Goal: Task Accomplishment & Management: Manage account settings

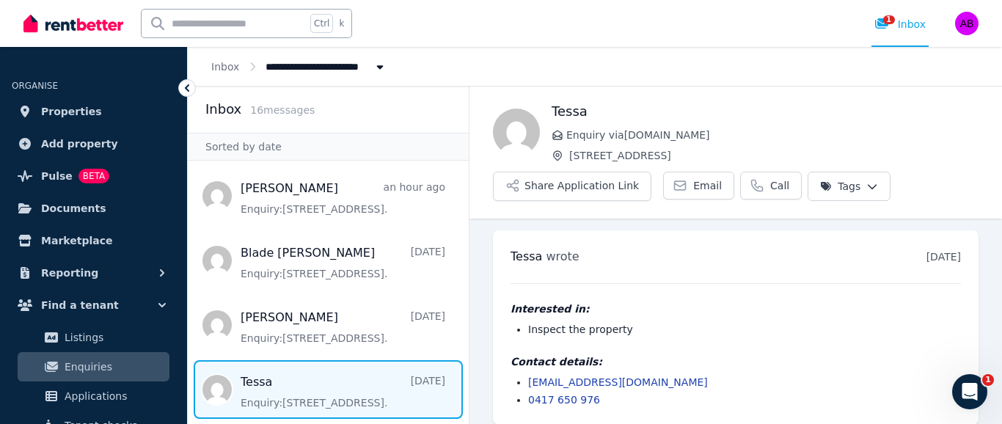
scroll to position [12, 0]
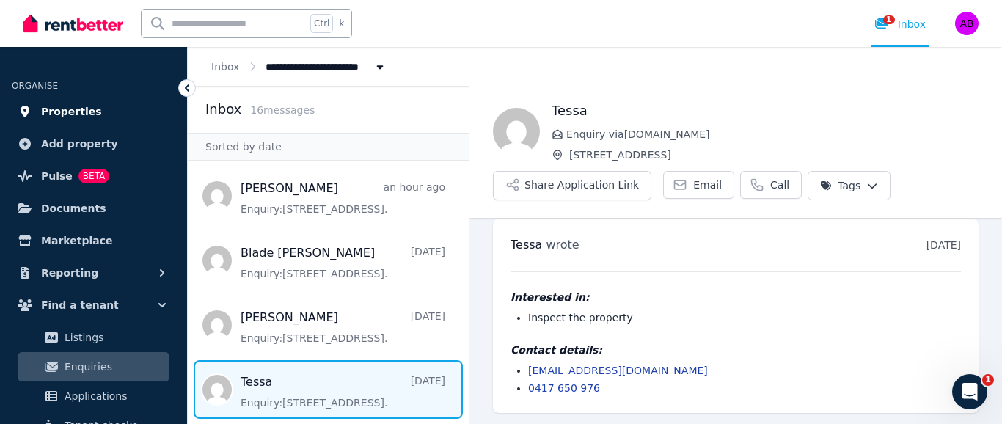
click at [76, 109] on span "Properties" at bounding box center [71, 112] width 61 height 18
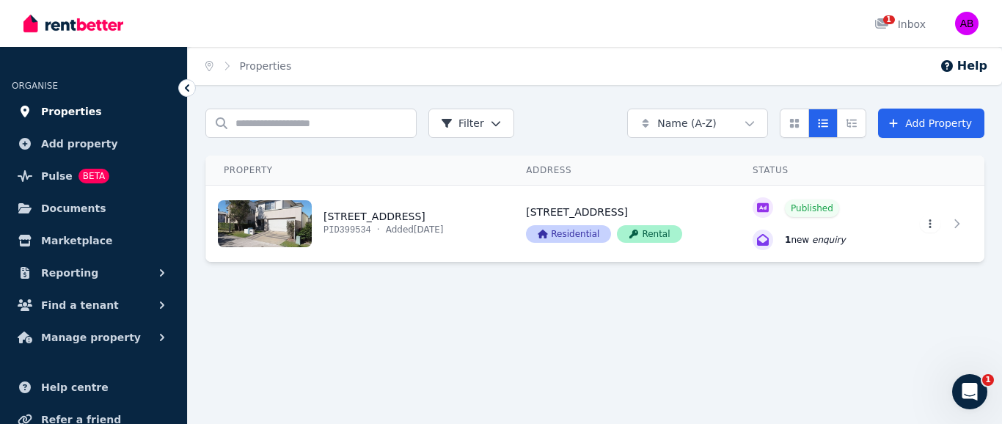
click at [73, 111] on span "Properties" at bounding box center [71, 112] width 61 height 18
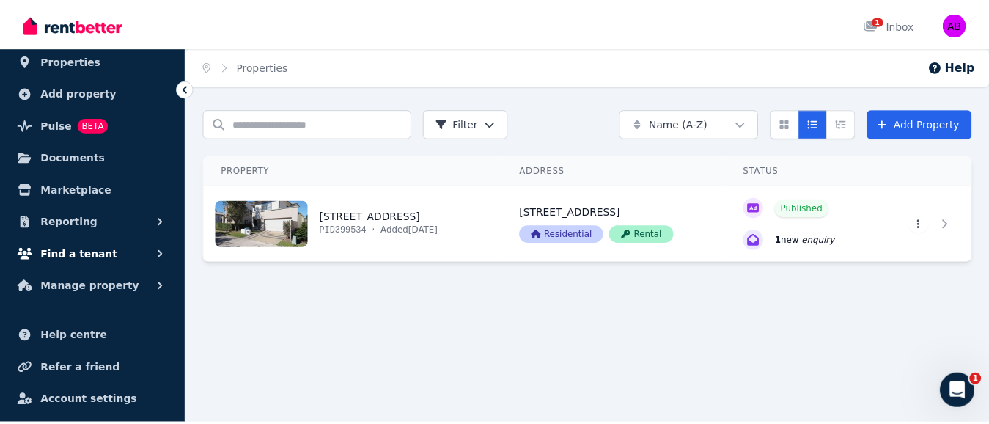
scroll to position [84, 0]
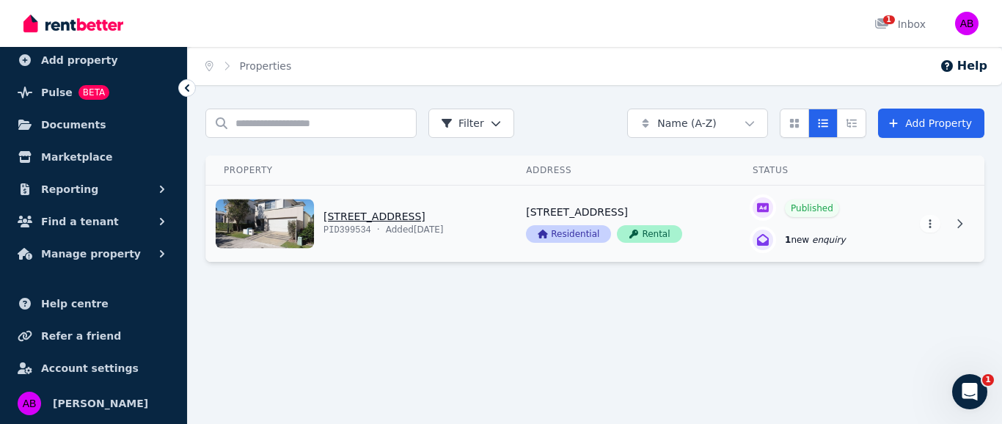
click at [814, 238] on link "View property details" at bounding box center [811, 224] width 152 height 76
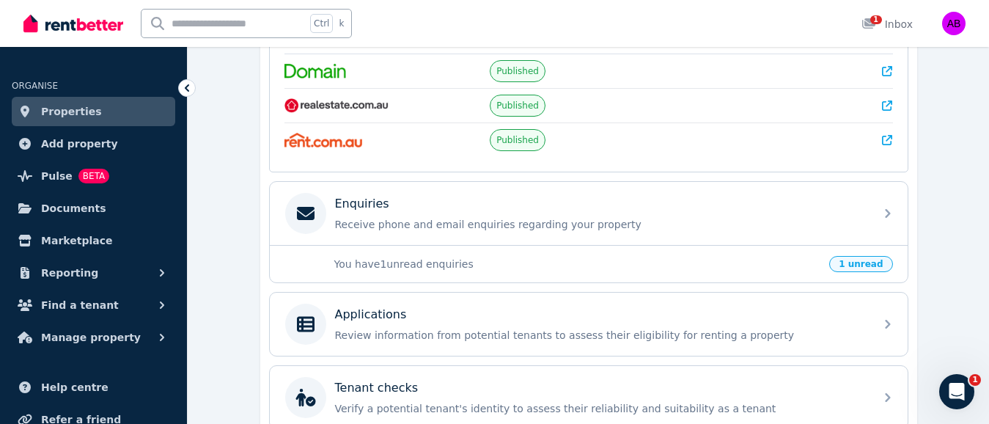
scroll to position [367, 0]
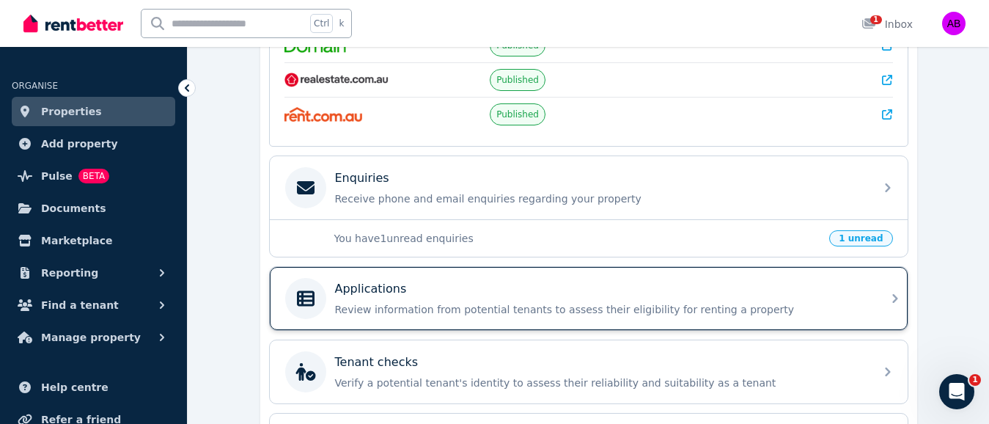
click at [306, 300] on icon at bounding box center [306, 298] width 18 height 15
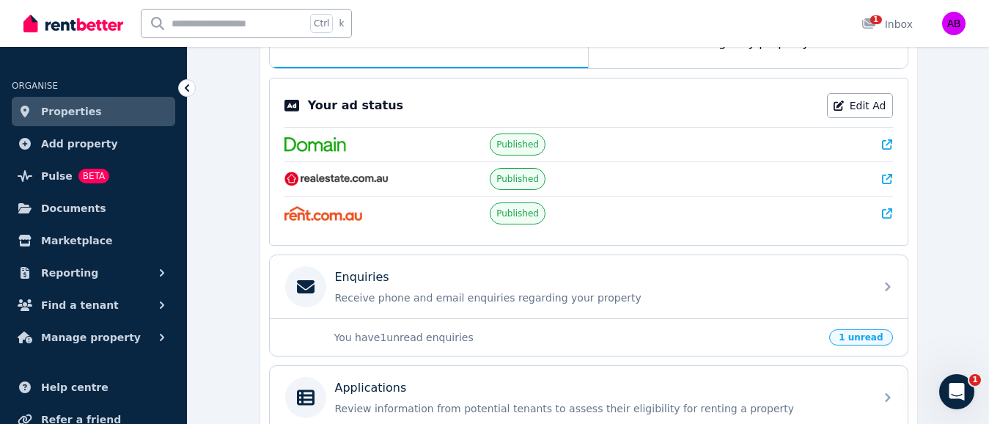
scroll to position [293, 0]
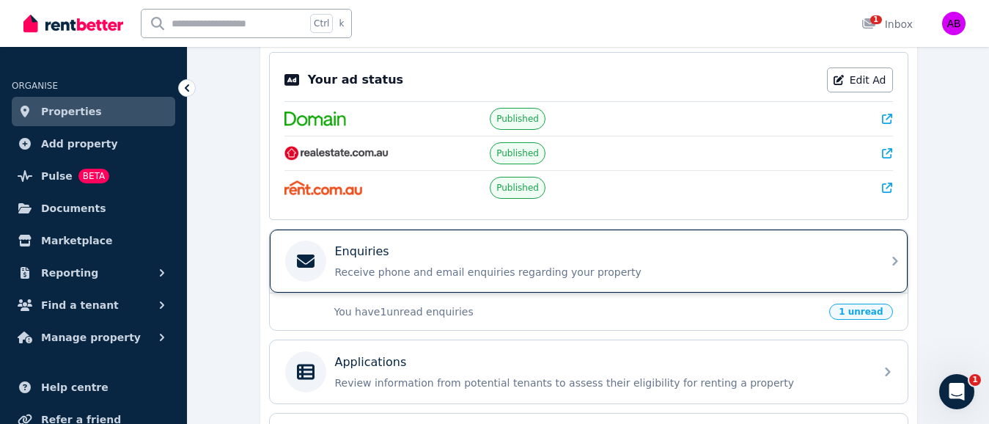
click at [356, 249] on p "Enquiries" at bounding box center [362, 252] width 54 height 18
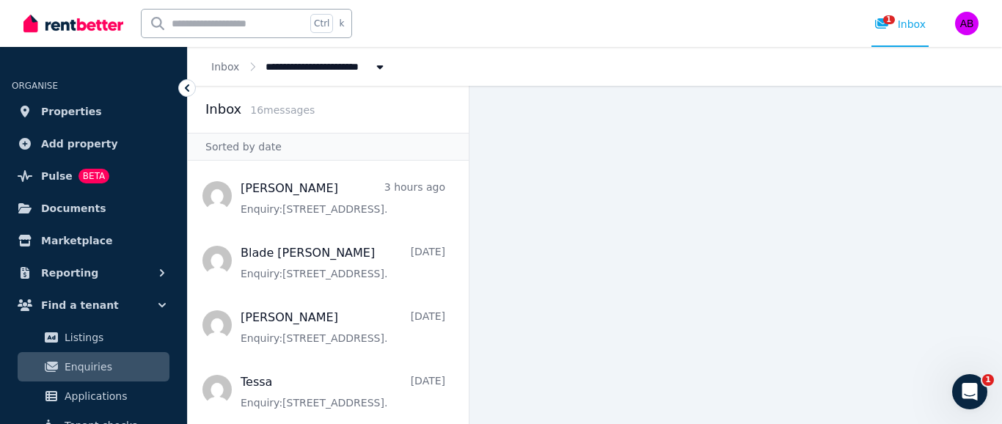
click at [557, 232] on main at bounding box center [735, 255] width 532 height 338
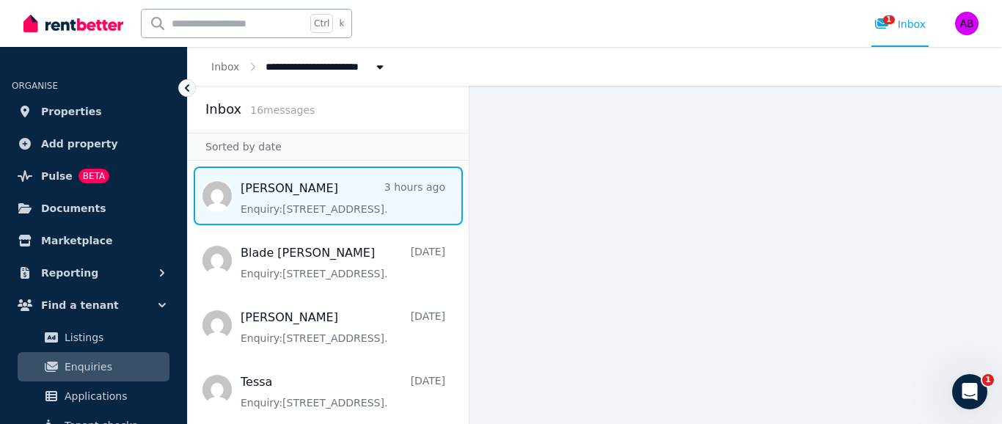
click at [264, 195] on span "Message list" at bounding box center [328, 195] width 281 height 59
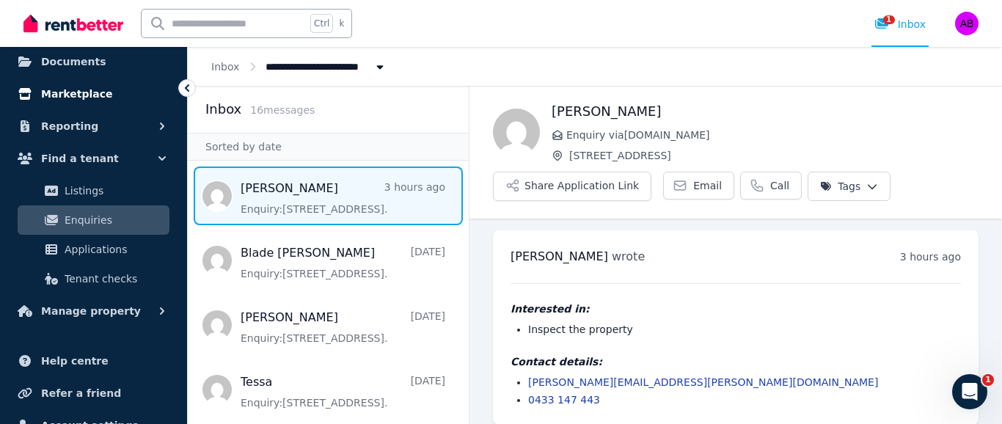
scroll to position [12, 0]
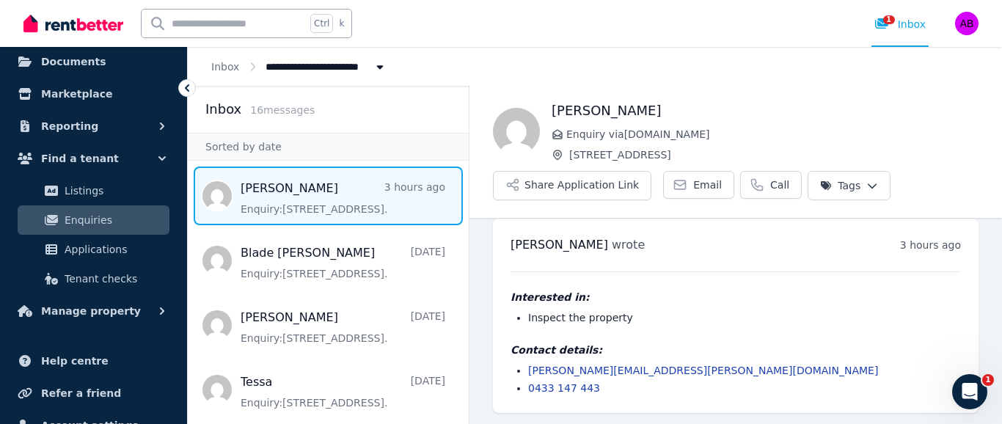
click at [854, 184] on html "**********" at bounding box center [501, 212] width 1002 height 424
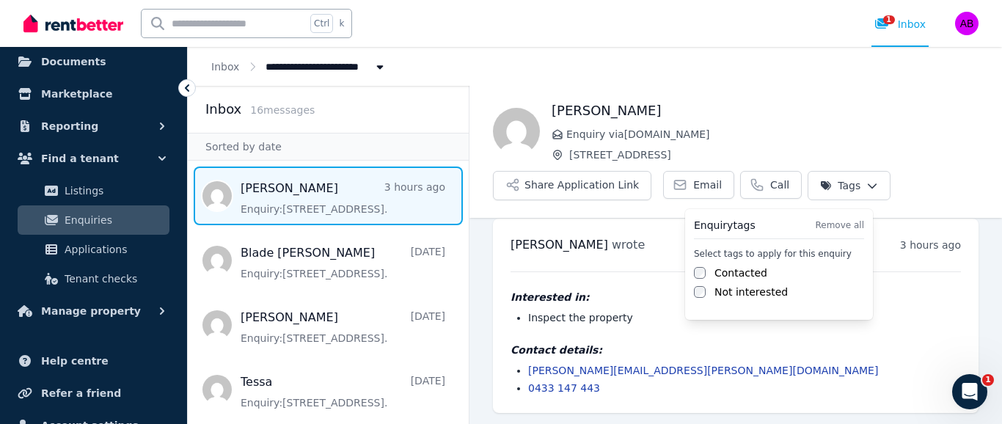
click at [854, 184] on html "**********" at bounding box center [501, 212] width 1002 height 424
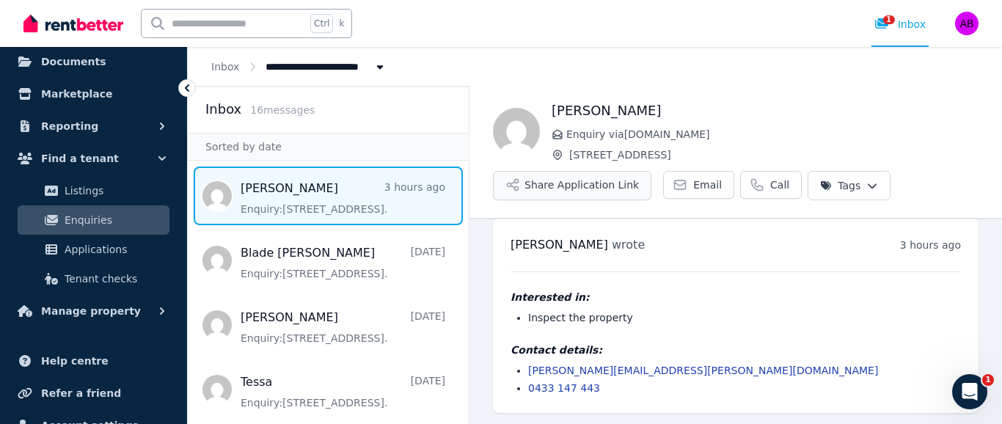
click at [551, 183] on button "Share Application Link" at bounding box center [572, 185] width 158 height 29
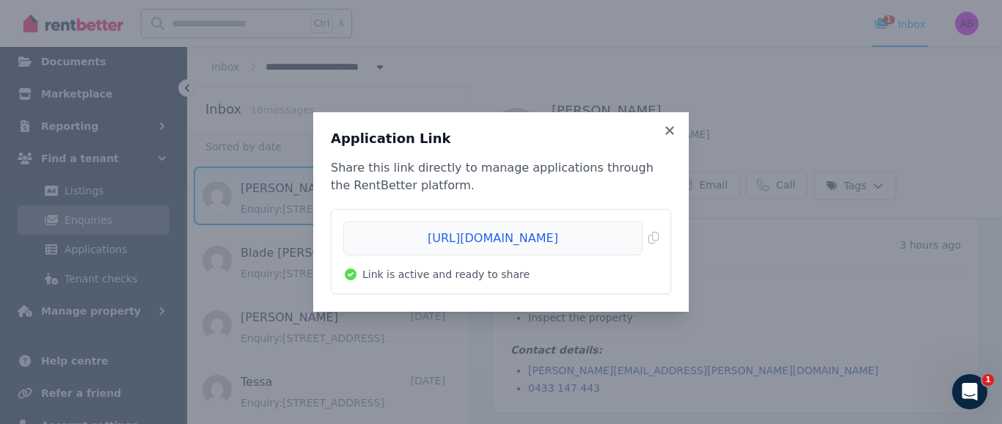
click at [801, 284] on div "Application Link Share this link directly to manage applications through the Re…" at bounding box center [501, 212] width 1002 height 424
click at [670, 128] on icon at bounding box center [669, 130] width 15 height 13
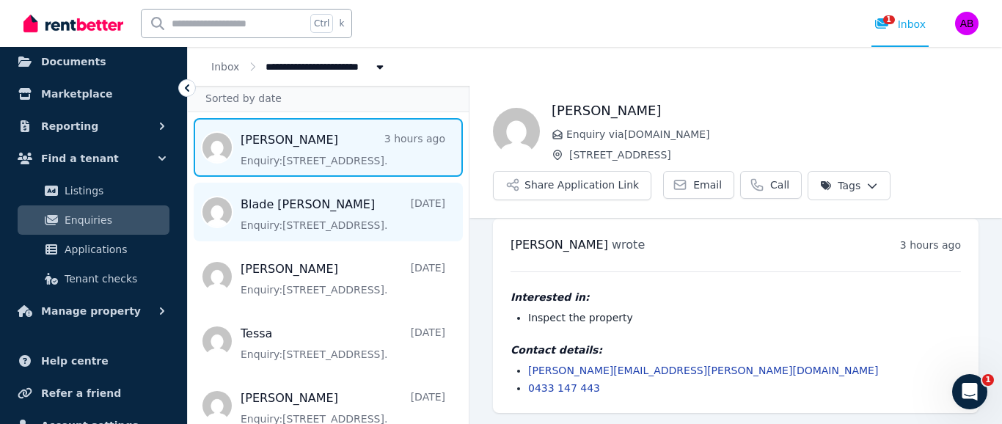
scroll to position [147, 0]
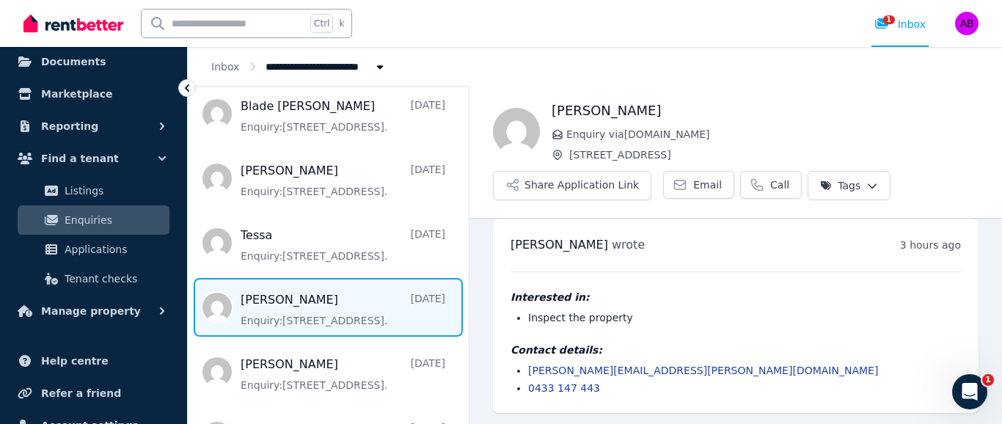
click at [272, 317] on span "Message list" at bounding box center [328, 307] width 281 height 59
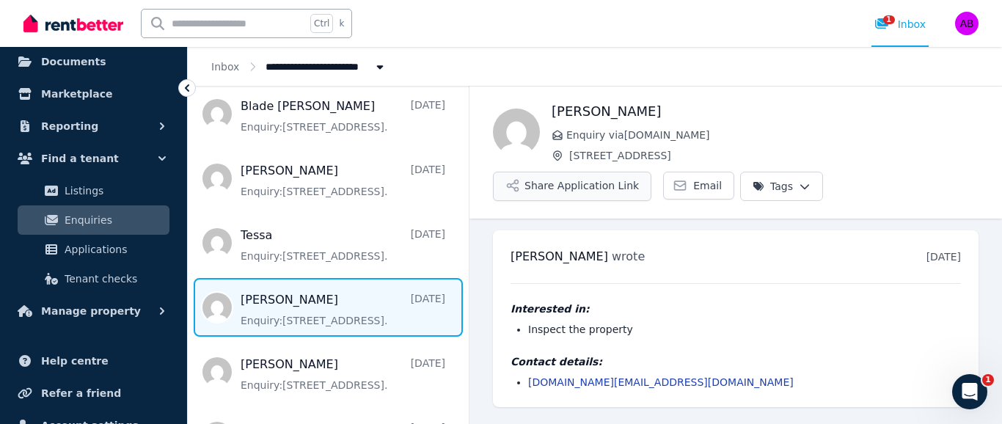
click at [568, 185] on button "Share Application Link" at bounding box center [572, 186] width 158 height 29
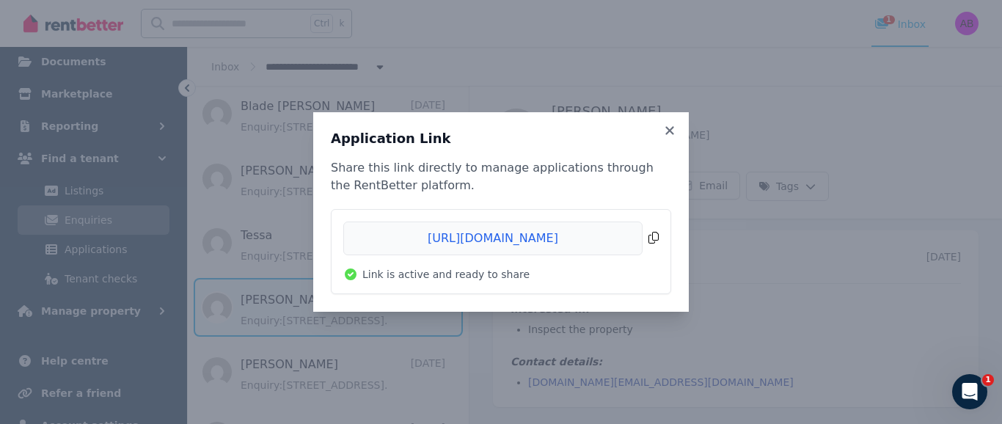
click at [653, 234] on span "Copied!" at bounding box center [500, 238] width 315 height 34
click at [666, 126] on icon at bounding box center [669, 130] width 15 height 13
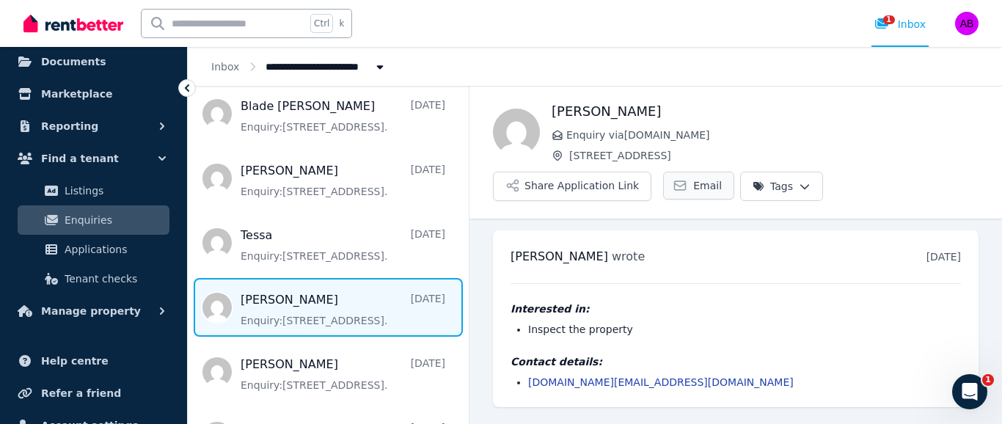
click at [696, 183] on span "Email" at bounding box center [707, 185] width 29 height 15
